Goal: Information Seeking & Learning: Compare options

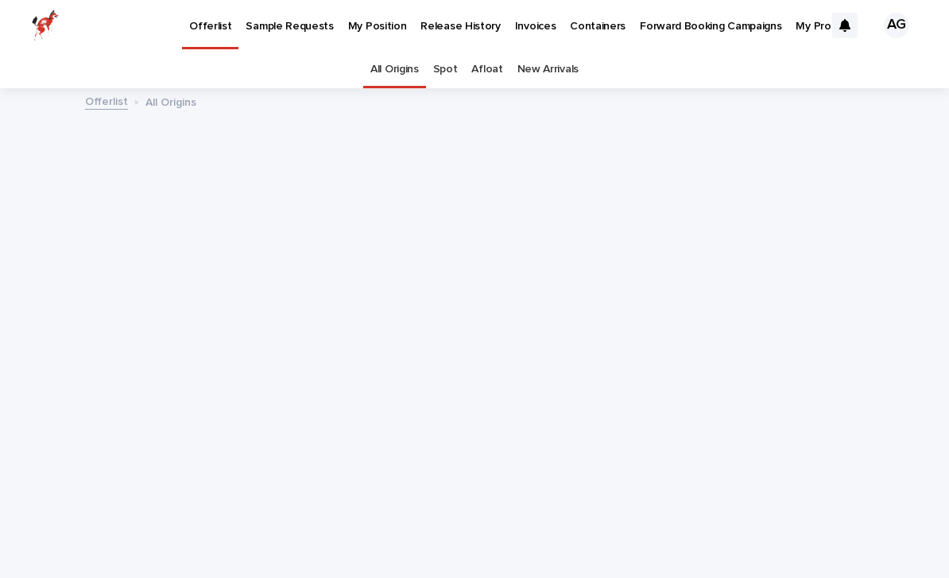
scroll to position [51, 0]
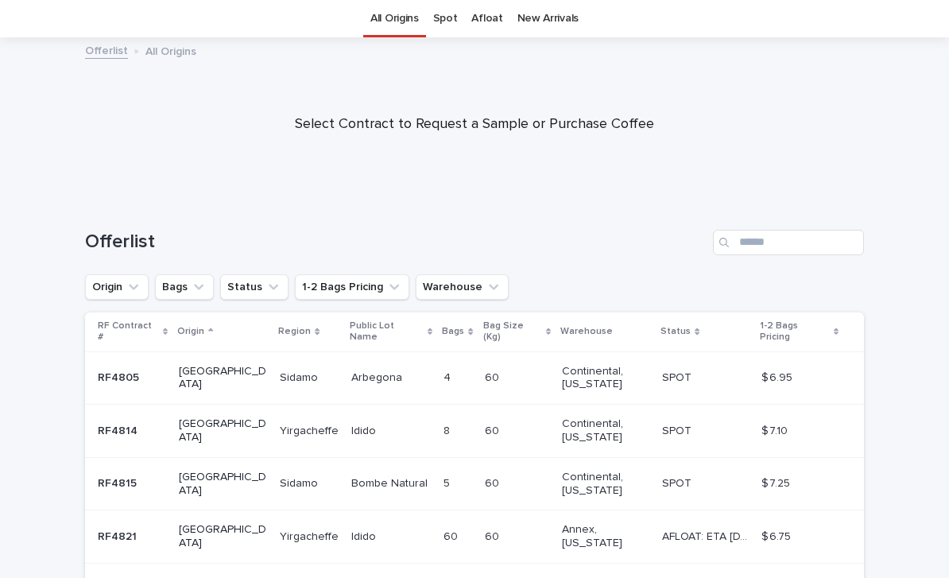
click at [812, 331] on p "1-2 Bags Pricing" at bounding box center [794, 331] width 69 height 29
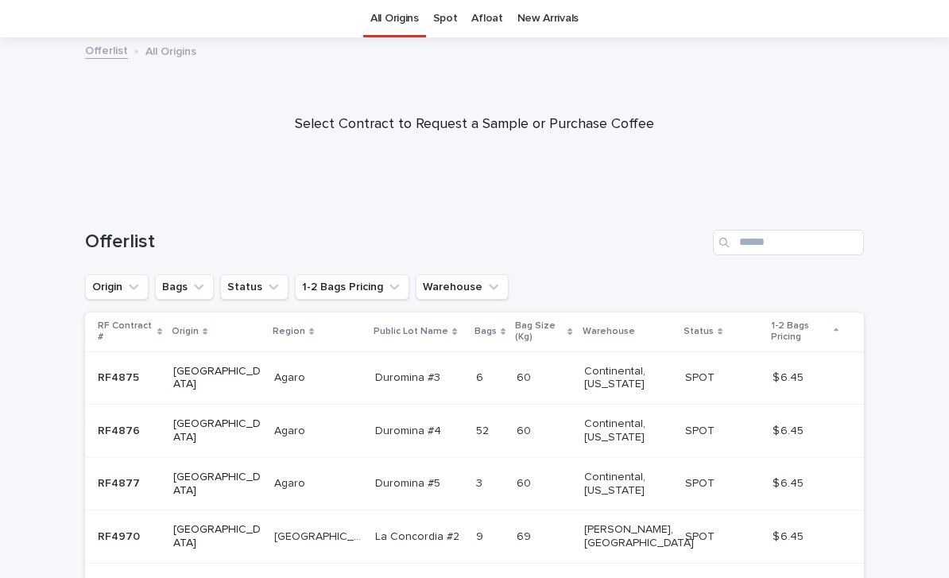
click at [809, 331] on p "1-2 Bags Pricing" at bounding box center [800, 331] width 59 height 29
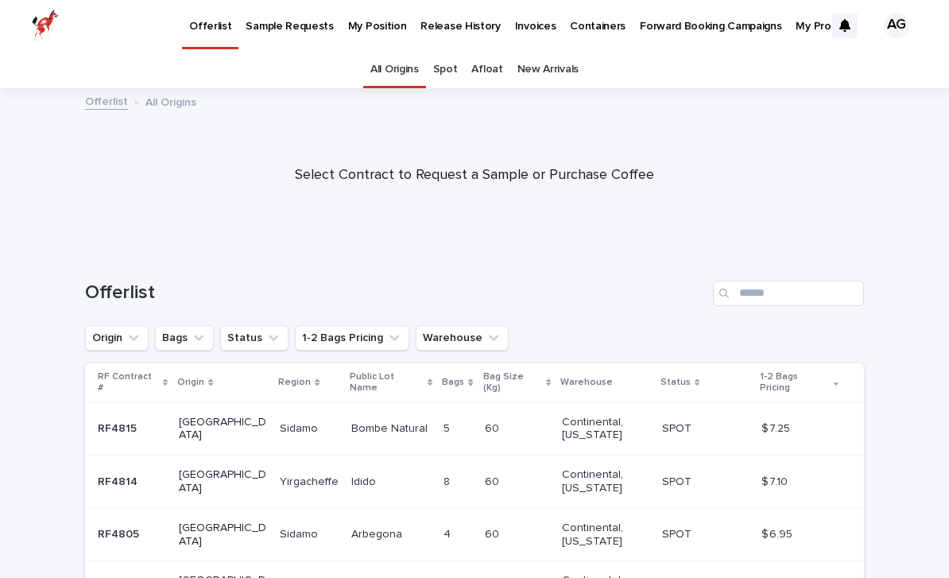
click at [370, 27] on p "My Position" at bounding box center [377, 16] width 59 height 33
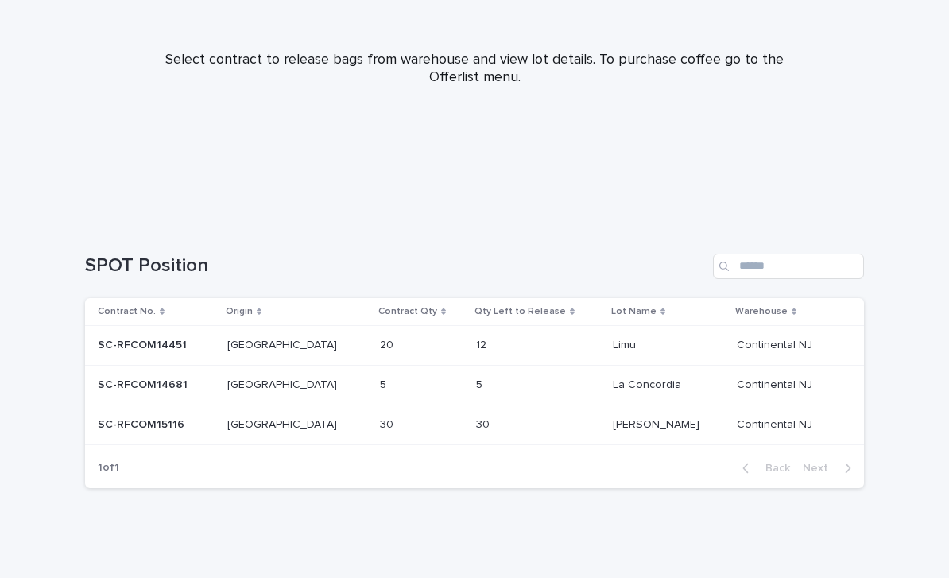
scroll to position [185, 0]
click at [374, 419] on td "30 30" at bounding box center [422, 425] width 96 height 40
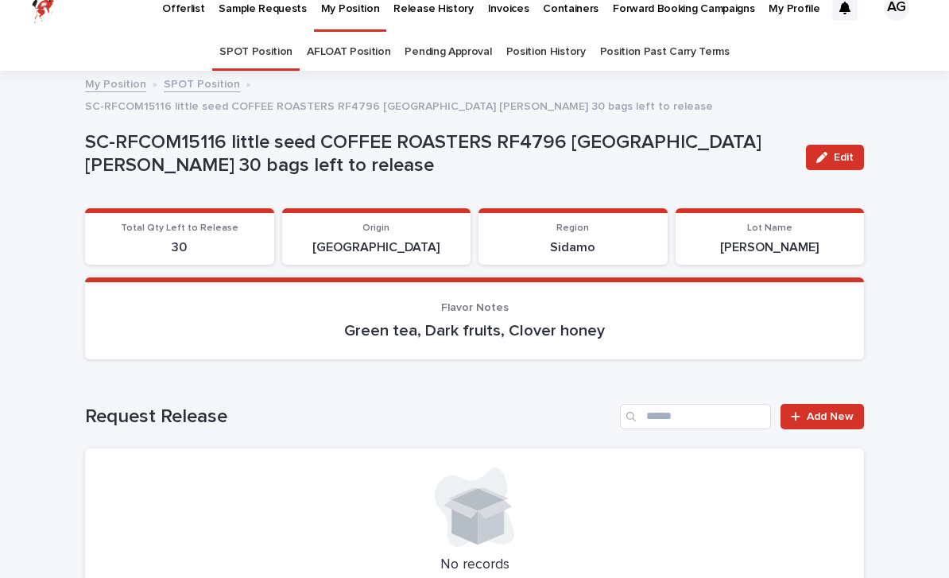
scroll to position [17, 0]
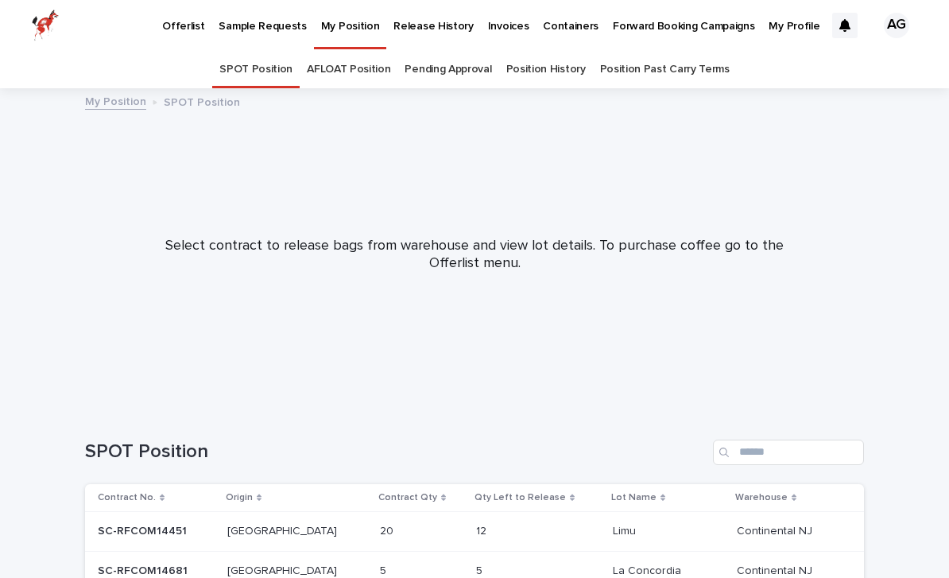
click at [180, 27] on p "Offerlist" at bounding box center [183, 16] width 42 height 33
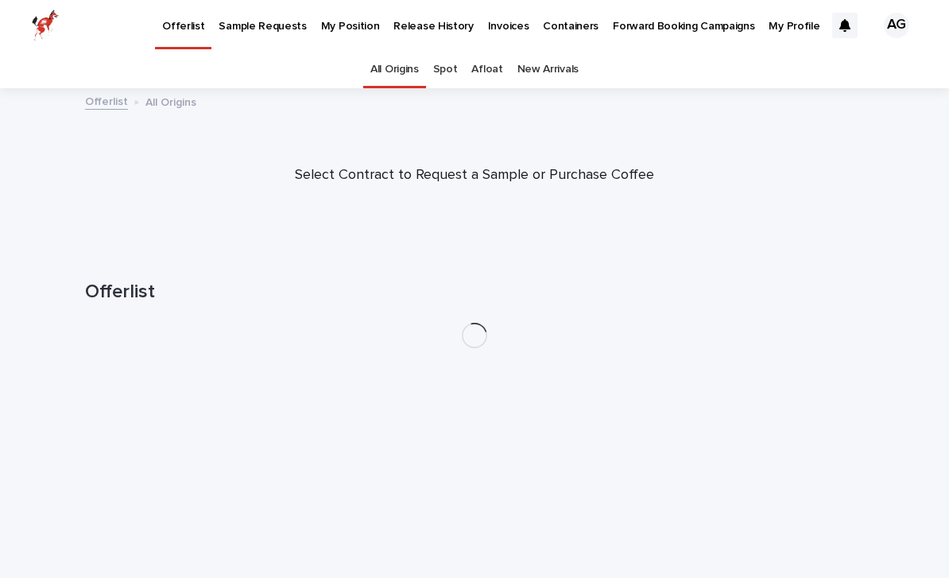
scroll to position [51, 0]
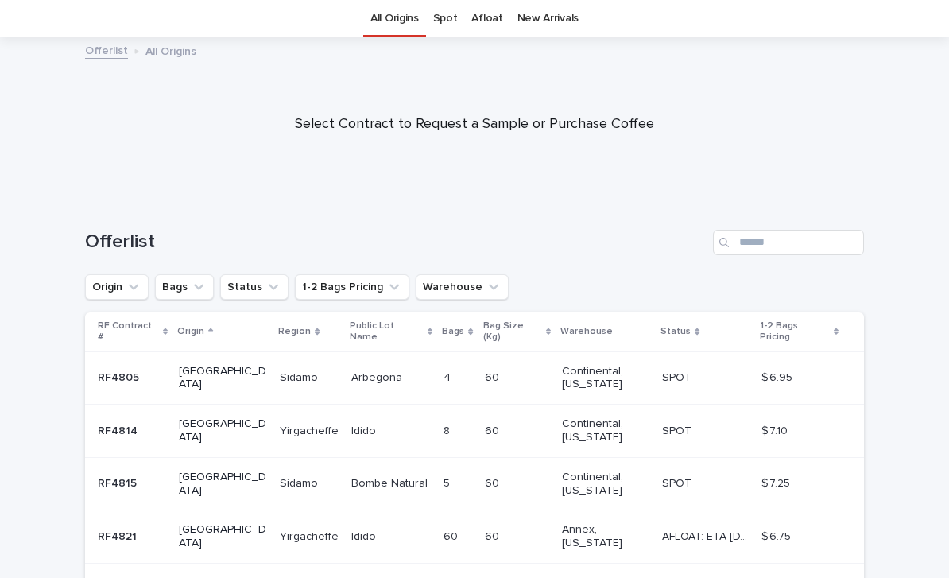
click at [785, 339] on th "1-2 Bags Pricing" at bounding box center [809, 331] width 109 height 39
click at [807, 327] on p "1-2 Bags Pricing" at bounding box center [794, 331] width 69 height 29
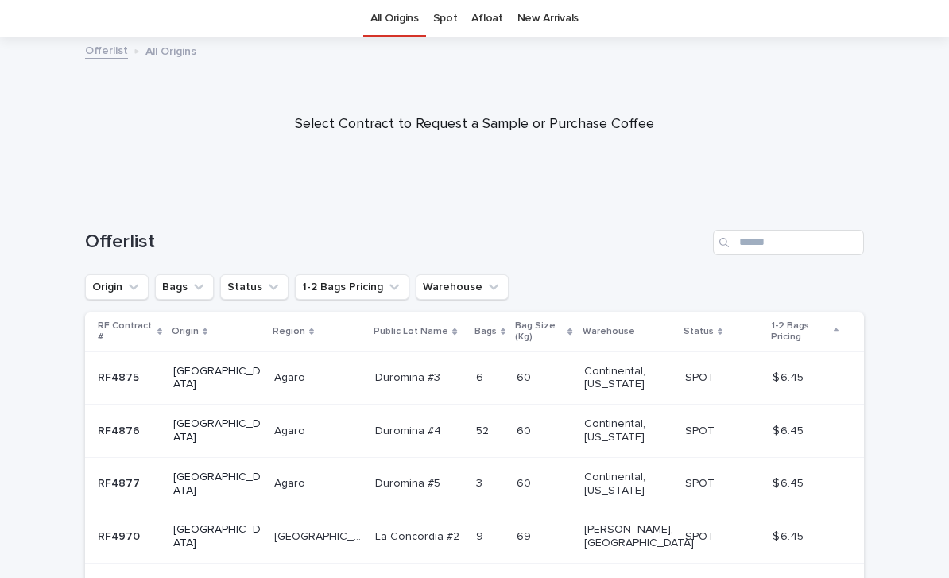
click at [807, 327] on p "1-2 Bags Pricing" at bounding box center [800, 331] width 59 height 29
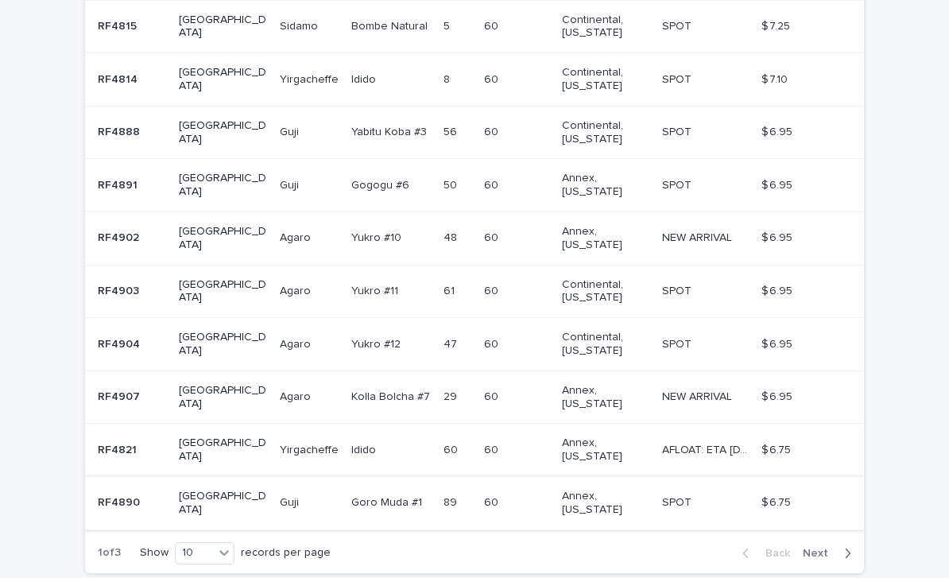
scroll to position [401, 0]
click at [820, 548] on span "Next" at bounding box center [820, 553] width 35 height 11
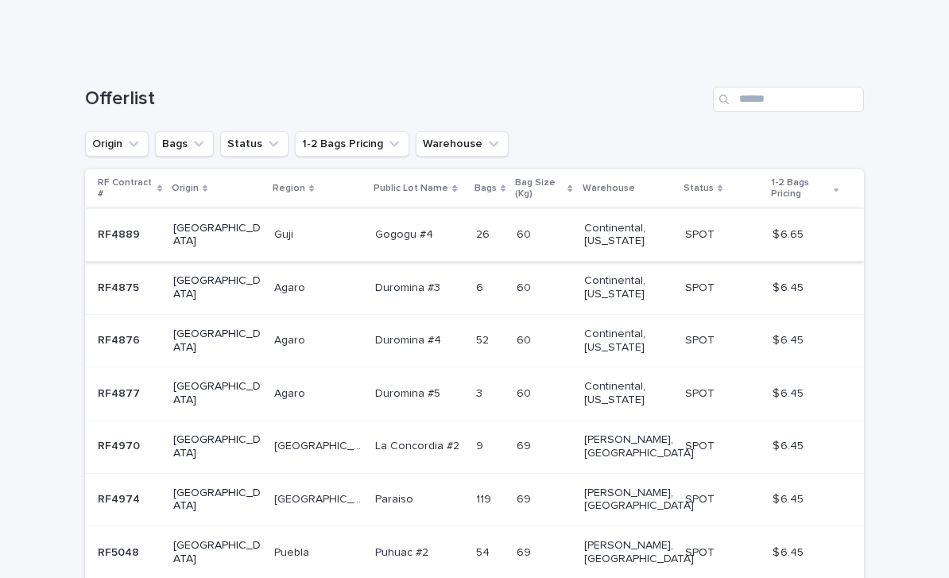
scroll to position [194, 0]
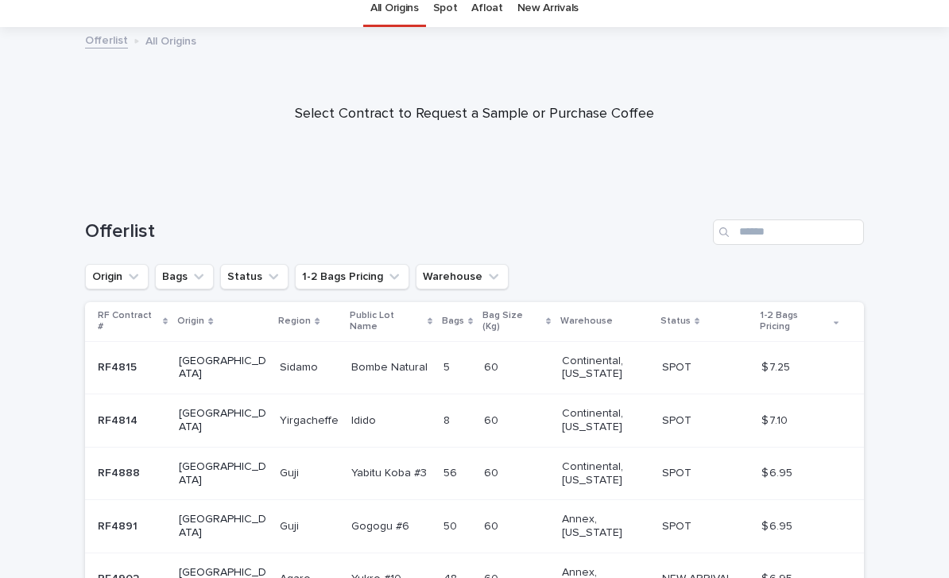
scroll to position [61, 0]
click at [784, 316] on p "1-2 Bags Pricing" at bounding box center [794, 321] width 69 height 29
click at [806, 314] on p "1-2 Bags Pricing" at bounding box center [794, 321] width 69 height 29
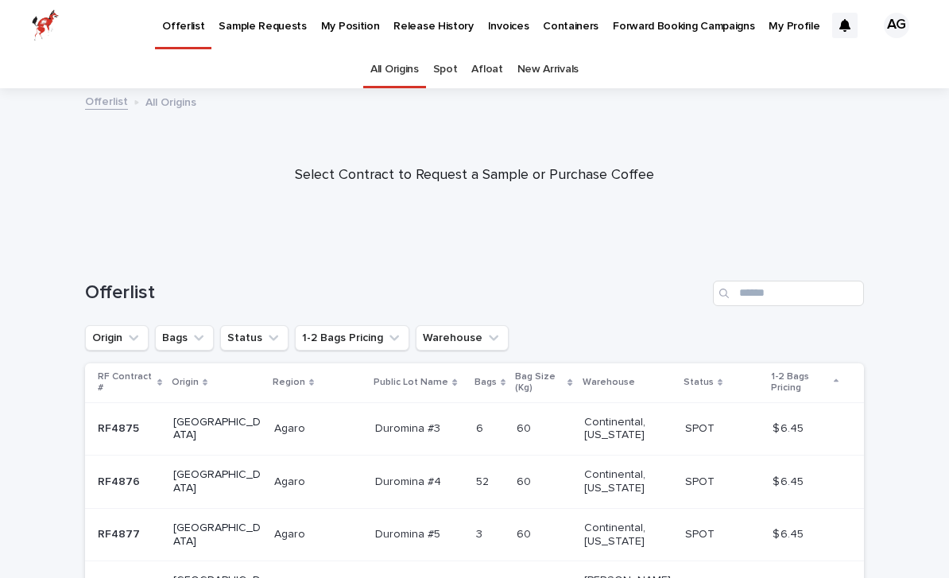
click at [789, 377] on p "1-2 Bags Pricing" at bounding box center [800, 382] width 59 height 29
